Goal: Task Accomplishment & Management: Manage account settings

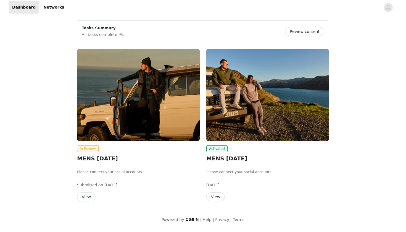
click at [86, 198] on button "View" at bounding box center [86, 196] width 19 height 9
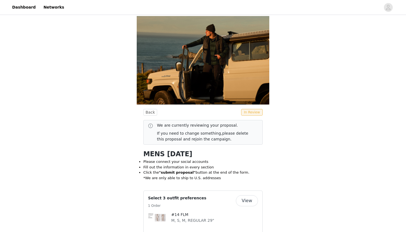
click at [150, 126] on span at bounding box center [151, 125] width 6 height 7
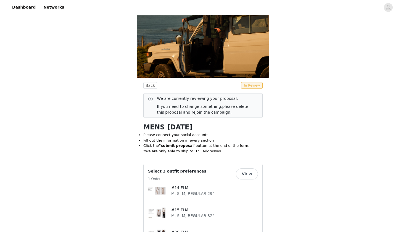
scroll to position [29, 0]
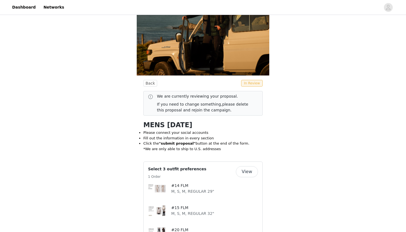
click at [248, 174] on button "View" at bounding box center [247, 171] width 22 height 11
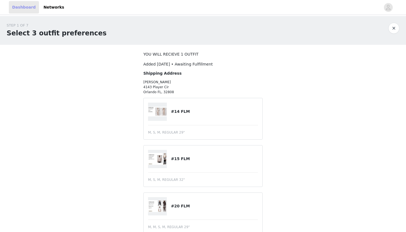
click at [23, 9] on link "Dashboard" at bounding box center [24, 7] width 30 height 12
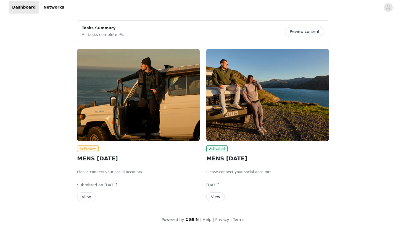
click at [91, 196] on button "View" at bounding box center [86, 196] width 19 height 9
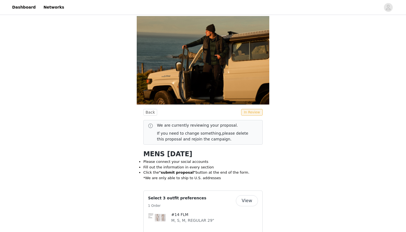
click at [151, 126] on span at bounding box center [151, 125] width 6 height 7
click at [150, 123] on span at bounding box center [151, 125] width 6 height 7
click at [153, 112] on button "Back" at bounding box center [150, 112] width 14 height 7
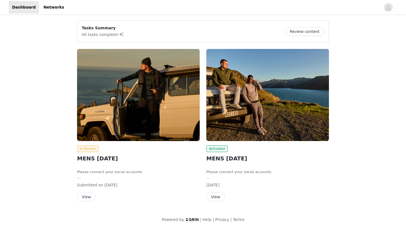
click at [305, 34] on button "Review content" at bounding box center [304, 31] width 39 height 9
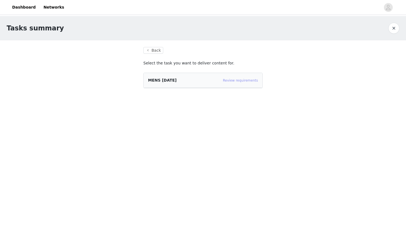
click at [243, 81] on link "Review requirements" at bounding box center [240, 80] width 35 height 4
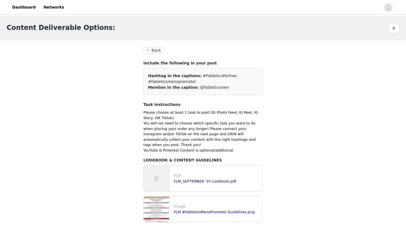
click at [149, 51] on button "Back" at bounding box center [153, 50] width 20 height 7
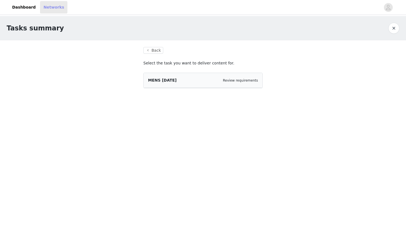
click at [43, 7] on link "Networks" at bounding box center [53, 7] width 27 height 12
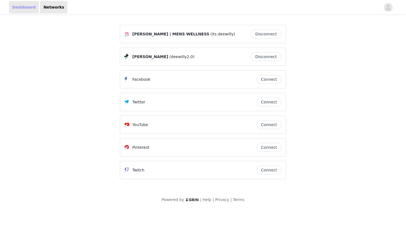
click at [28, 5] on link "Dashboard" at bounding box center [24, 7] width 30 height 12
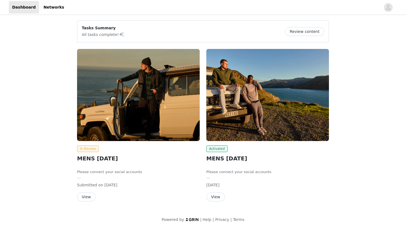
click at [90, 197] on button "View" at bounding box center [86, 196] width 19 height 9
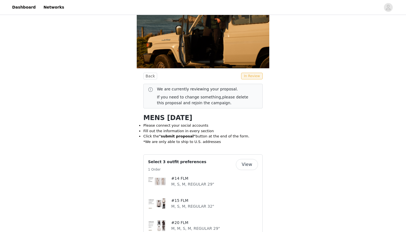
scroll to position [16, 0]
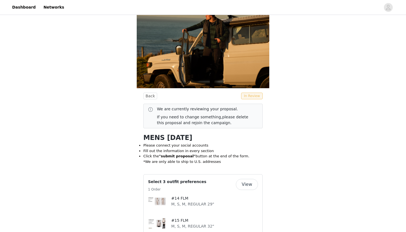
click at [255, 95] on span "In Review" at bounding box center [252, 96] width 22 height 7
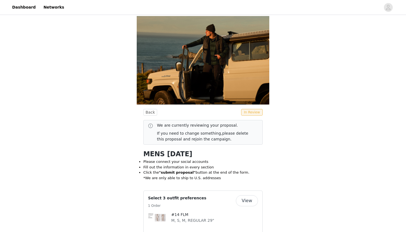
scroll to position [0, 0]
click at [387, 6] on icon "avatar" at bounding box center [388, 7] width 5 height 9
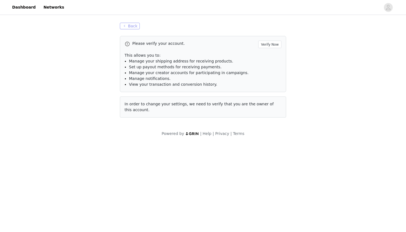
click at [133, 27] on button "Back" at bounding box center [130, 26] width 20 height 7
click at [132, 23] on button "Back" at bounding box center [130, 26] width 20 height 7
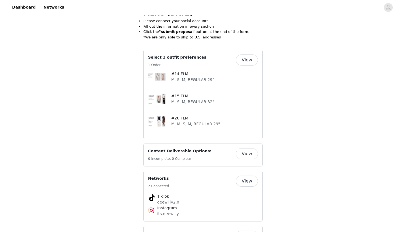
scroll to position [126, 0]
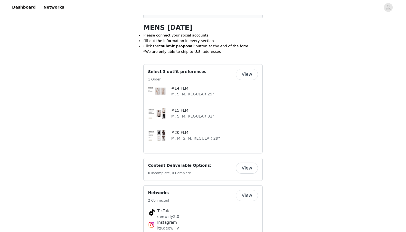
click at [245, 167] on button "View" at bounding box center [247, 167] width 22 height 11
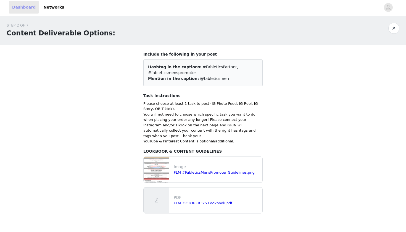
click at [23, 4] on link "Dashboard" at bounding box center [24, 7] width 30 height 12
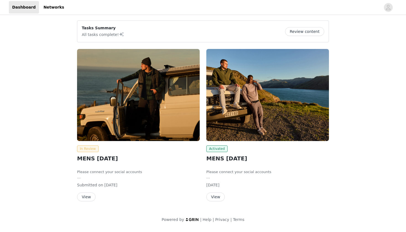
click at [86, 149] on span "In Review" at bounding box center [88, 148] width 22 height 7
click at [87, 197] on button "View" at bounding box center [86, 196] width 19 height 9
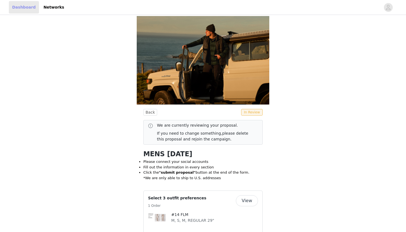
click at [17, 8] on link "Dashboard" at bounding box center [24, 7] width 30 height 12
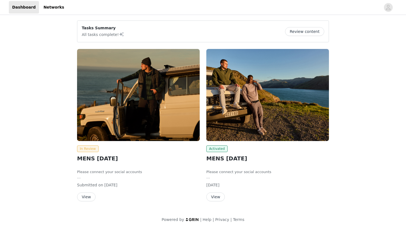
click at [87, 195] on button "View" at bounding box center [86, 196] width 19 height 9
